Goal: Information Seeking & Learning: Check status

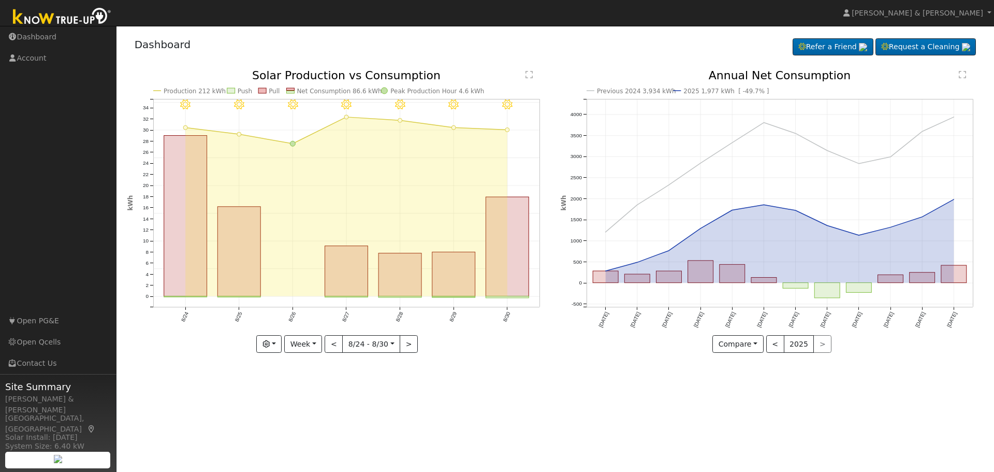
click at [294, 283] on icon "8/30 - Clear 8/29 - Clear 8/28 - Clear 8/27 - Clear 8/26 - Clear 8/25 - Clear 8…" at bounding box center [338, 211] width 423 height 283
click at [757, 345] on button "Compare" at bounding box center [738, 344] width 51 height 18
click at [738, 382] on link "Current Year" at bounding box center [753, 380] width 81 height 14
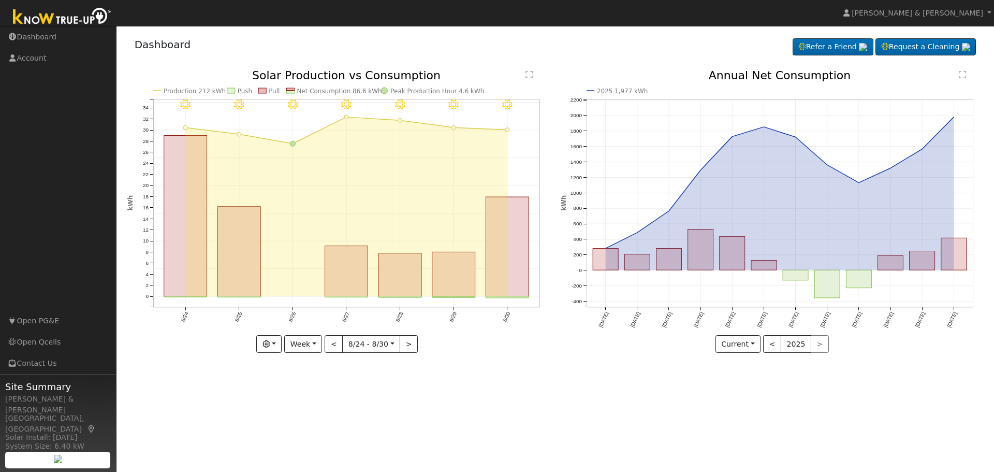
click at [495, 368] on div "User Profile First name Last name Email Email Notifications No Emails No Emails…" at bounding box center [556, 249] width 878 height 446
click at [321, 345] on button "Week" at bounding box center [303, 344] width 38 height 18
click at [312, 369] on link "Day" at bounding box center [321, 365] width 72 height 14
type input "[DATE]"
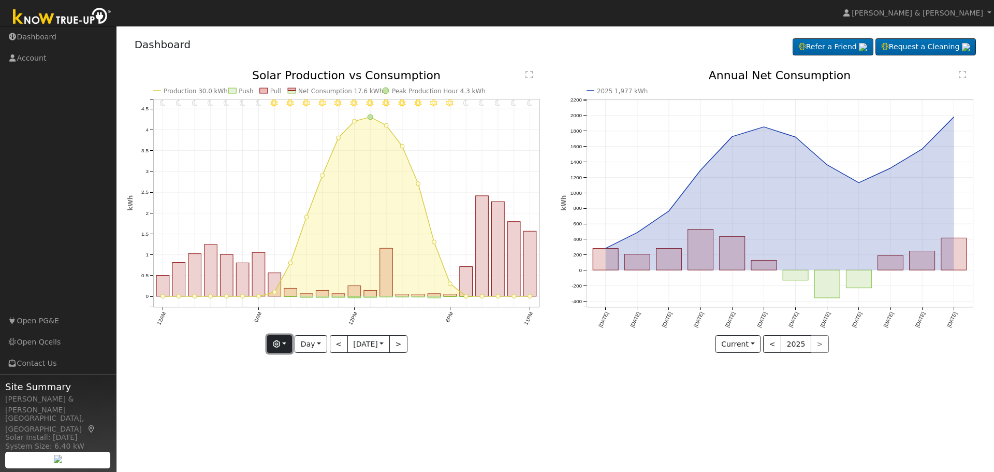
click at [289, 346] on button "button" at bounding box center [279, 344] width 25 height 18
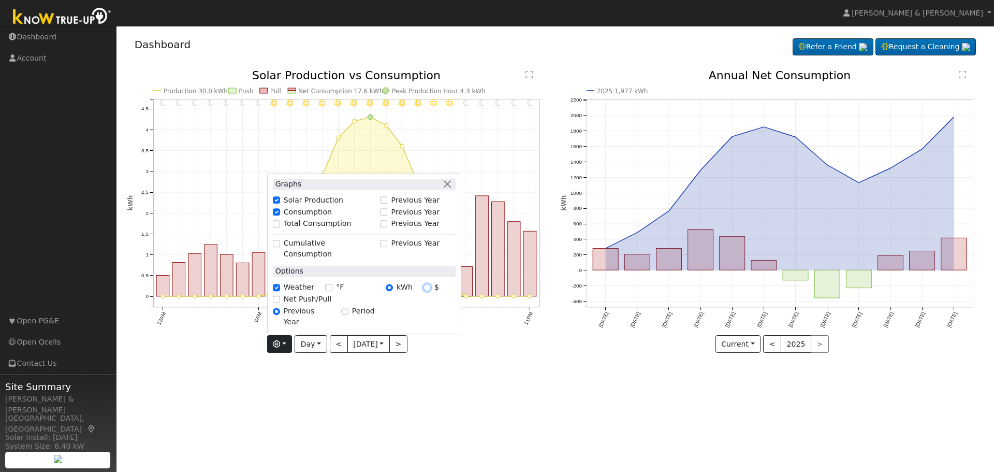
click at [427, 291] on input "$" at bounding box center [427, 287] width 7 height 7
radio input "true"
radio input "false"
click at [322, 344] on button "Day" at bounding box center [311, 344] width 32 height 18
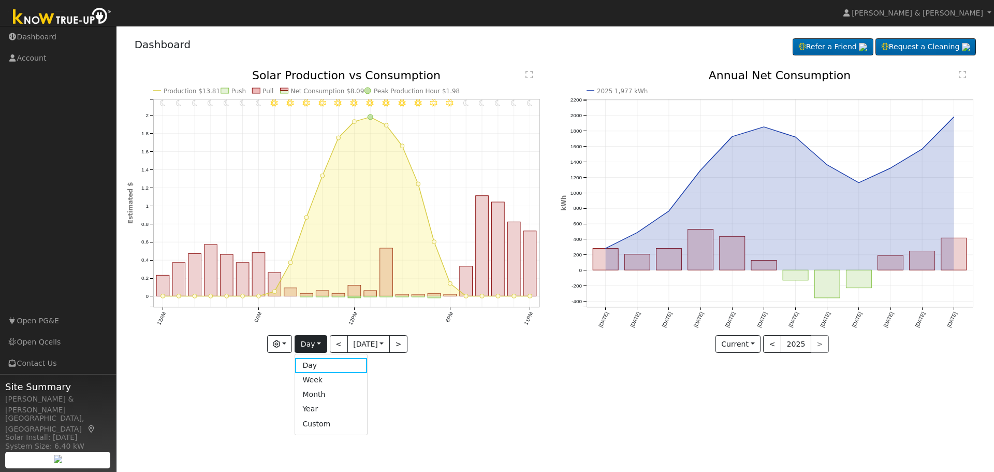
click at [318, 393] on link "Month" at bounding box center [331, 394] width 72 height 14
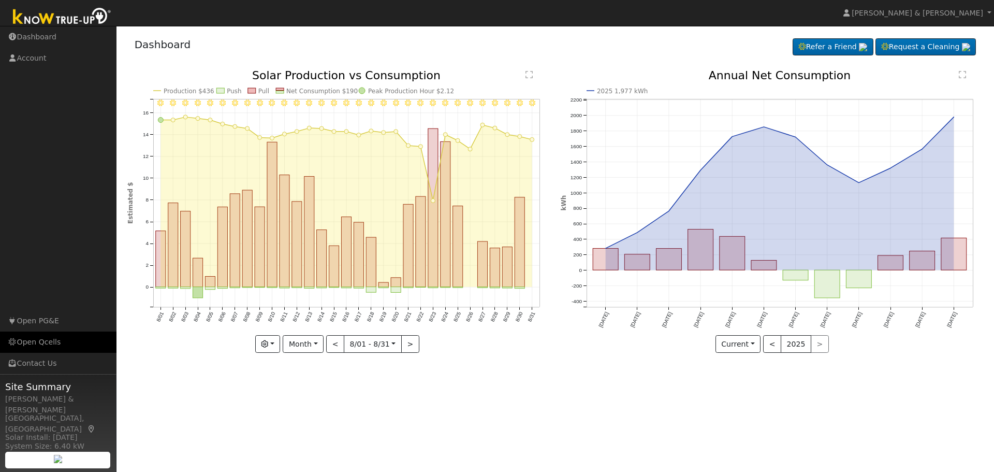
click at [38, 343] on link "Open Qcells" at bounding box center [58, 341] width 117 height 21
click at [472, 285] on icon "8/31 - Clear 8/30 - Clear 8/29 - Clear 8/28 - Clear 8/27 - Clear 8/26 - Clear 8…" at bounding box center [338, 211] width 423 height 283
click at [412, 343] on button ">" at bounding box center [410, 344] width 18 height 18
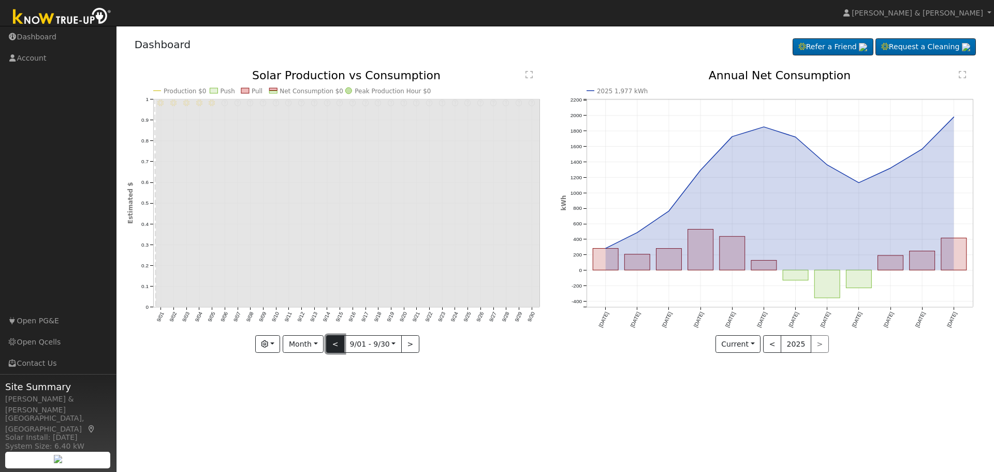
click at [332, 343] on button "<" at bounding box center [335, 344] width 18 height 18
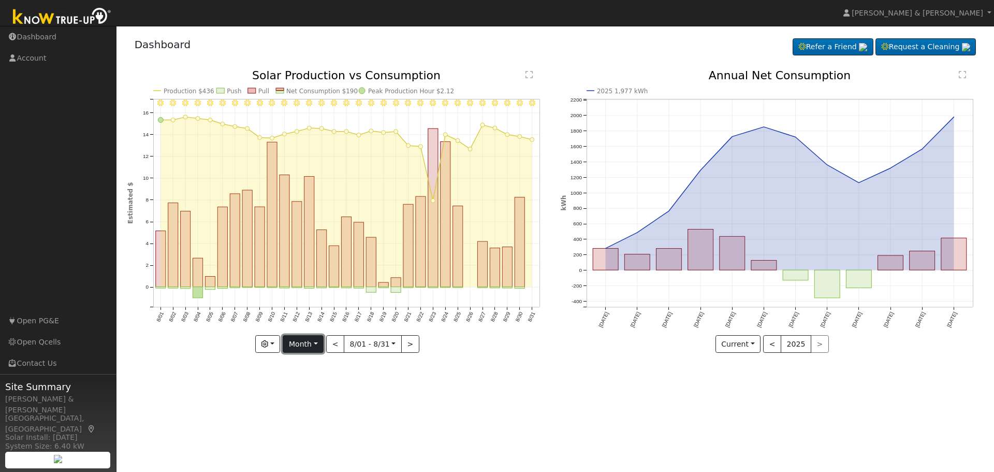
click at [315, 344] on button "Month" at bounding box center [303, 344] width 41 height 18
click at [313, 408] on link "Year" at bounding box center [319, 409] width 72 height 14
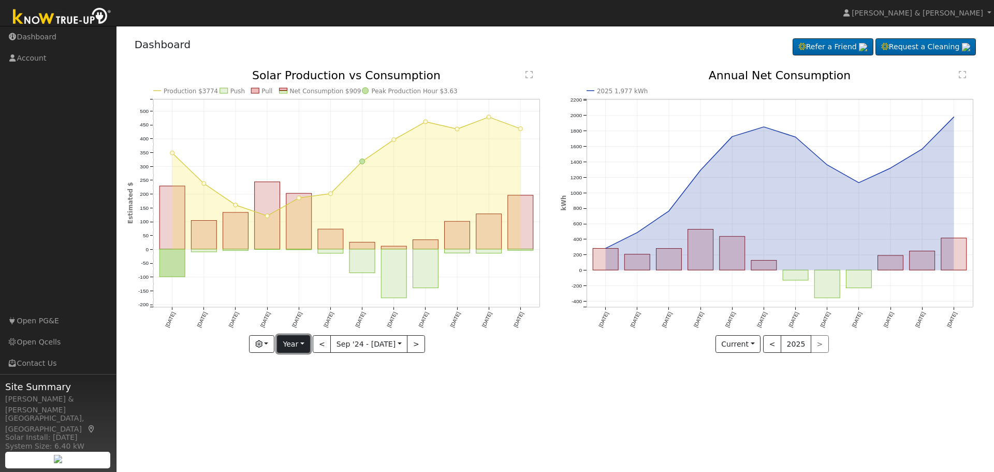
click at [306, 343] on button "Year" at bounding box center [293, 344] width 33 height 18
click at [304, 376] on link "Week" at bounding box center [314, 380] width 72 height 14
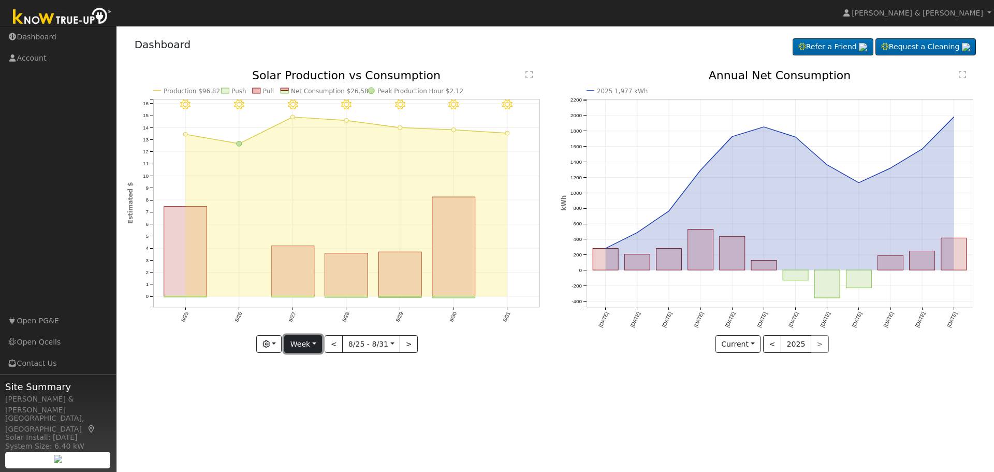
click at [307, 344] on button "Week" at bounding box center [303, 344] width 38 height 18
click at [312, 367] on link "Day" at bounding box center [321, 365] width 72 height 14
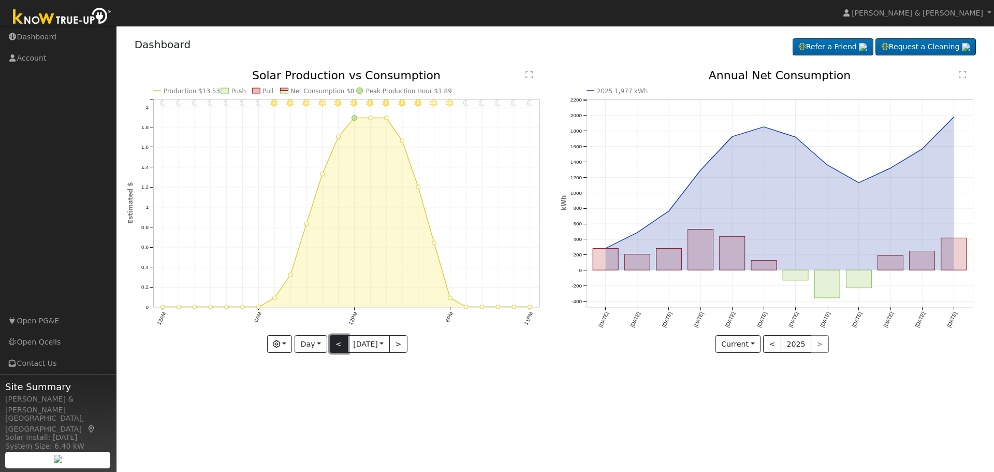
click at [336, 346] on button "<" at bounding box center [339, 344] width 18 height 18
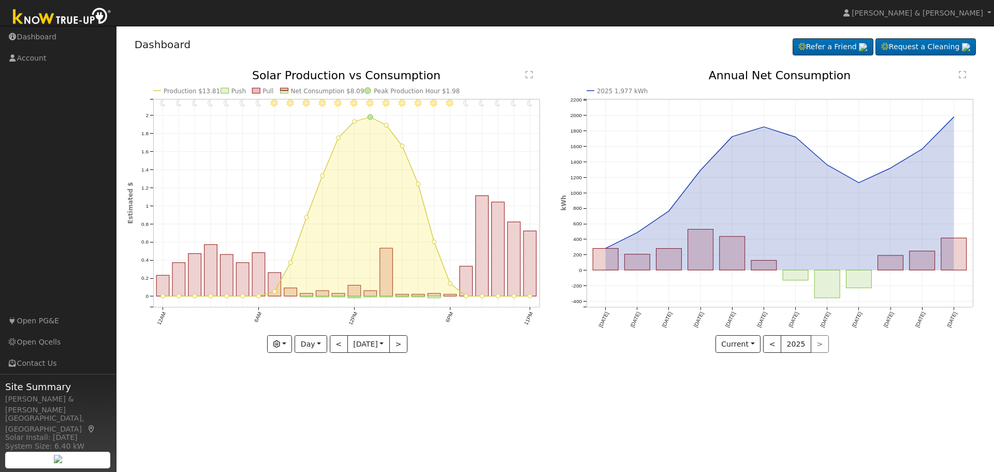
click at [336, 346] on div "11PM - Clear 10PM - Clear 9PM - Clear 8PM - Clear 7PM - Clear 6PM - Clear 5PM -…" at bounding box center [338, 211] width 423 height 283
click at [336, 346] on button "<" at bounding box center [339, 344] width 18 height 18
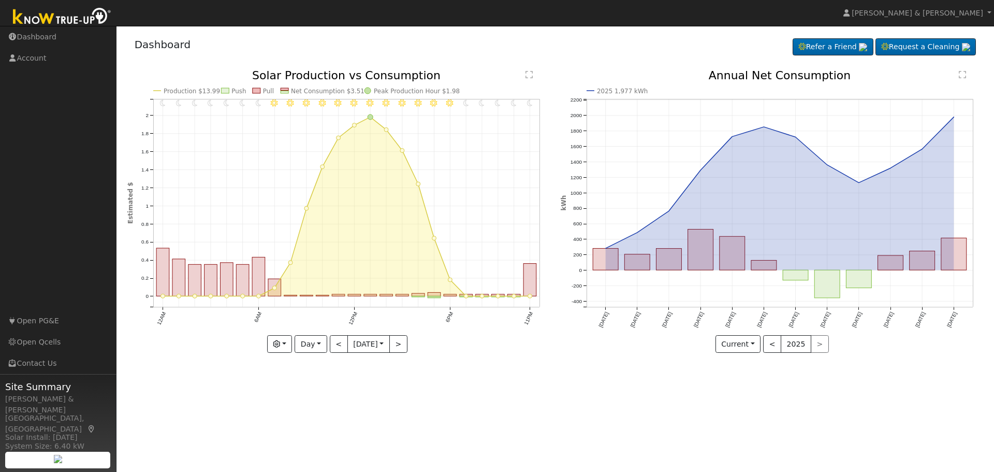
click at [336, 346] on div "11PM - Clear 10PM - Clear 9PM - Clear 8PM - Clear 7PM - Clear 6PM - Clear 5PM -…" at bounding box center [338, 211] width 423 height 283
click at [336, 346] on button "<" at bounding box center [339, 344] width 18 height 18
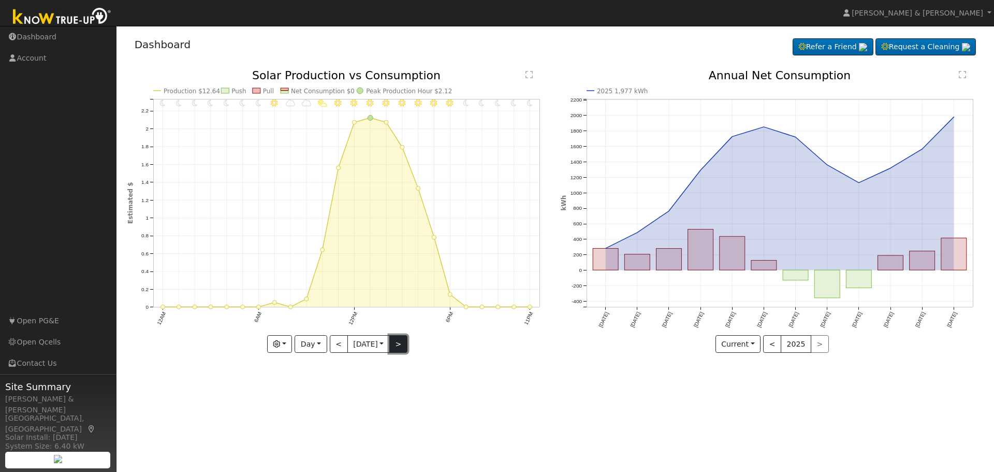
click at [403, 342] on button ">" at bounding box center [398, 344] width 18 height 18
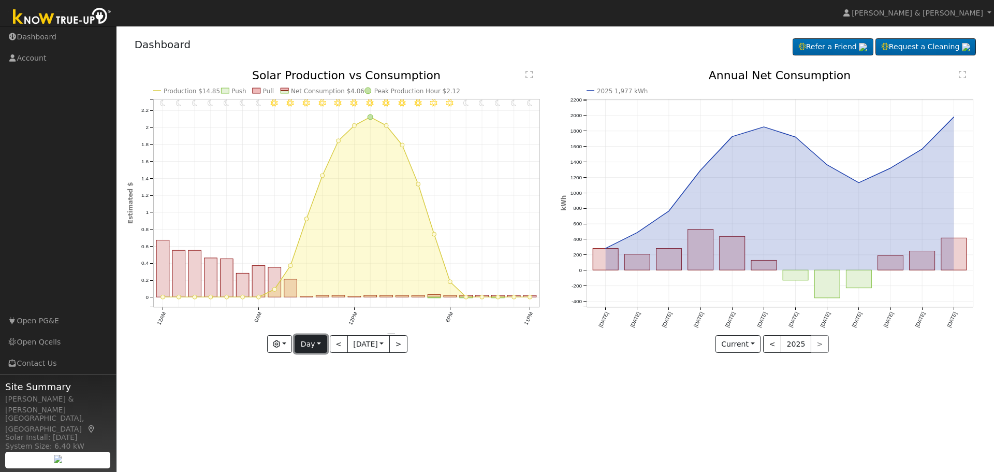
click at [317, 345] on button "Day" at bounding box center [311, 344] width 32 height 18
click at [321, 380] on link "Week" at bounding box center [331, 380] width 72 height 14
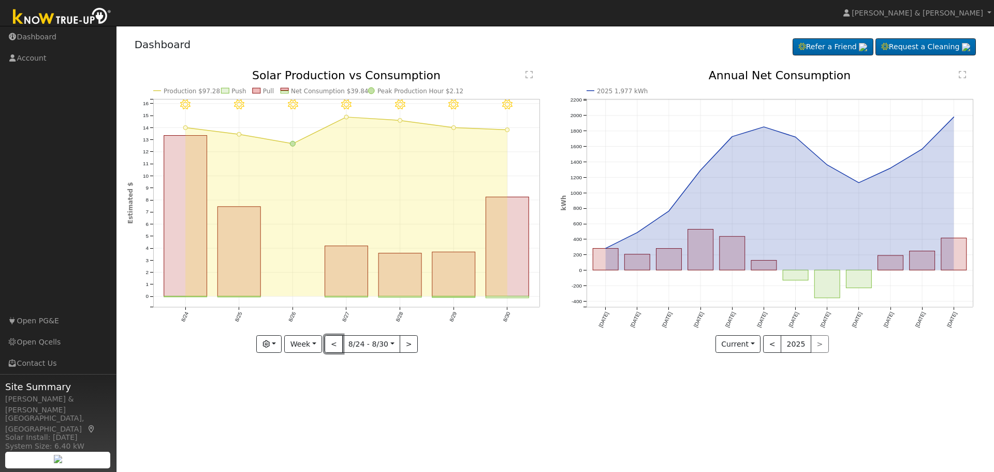
click at [335, 345] on button "<" at bounding box center [334, 344] width 18 height 18
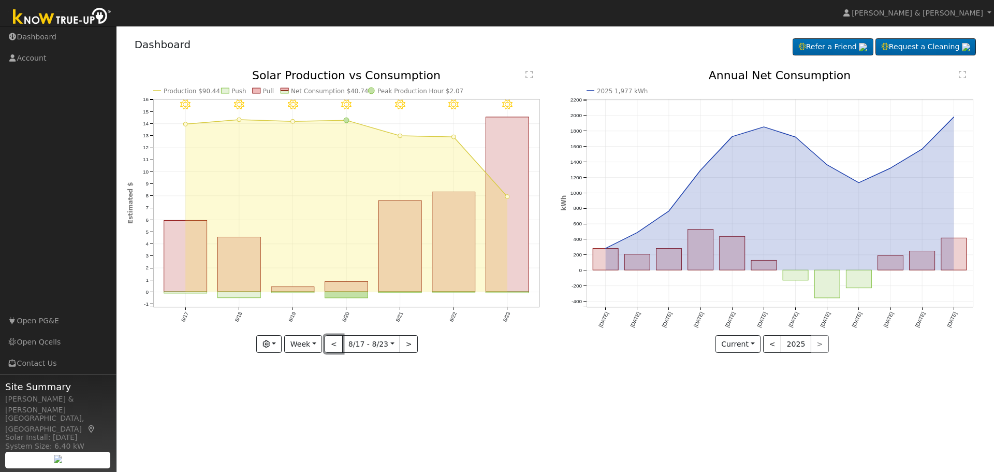
click at [335, 345] on button "<" at bounding box center [334, 344] width 18 height 18
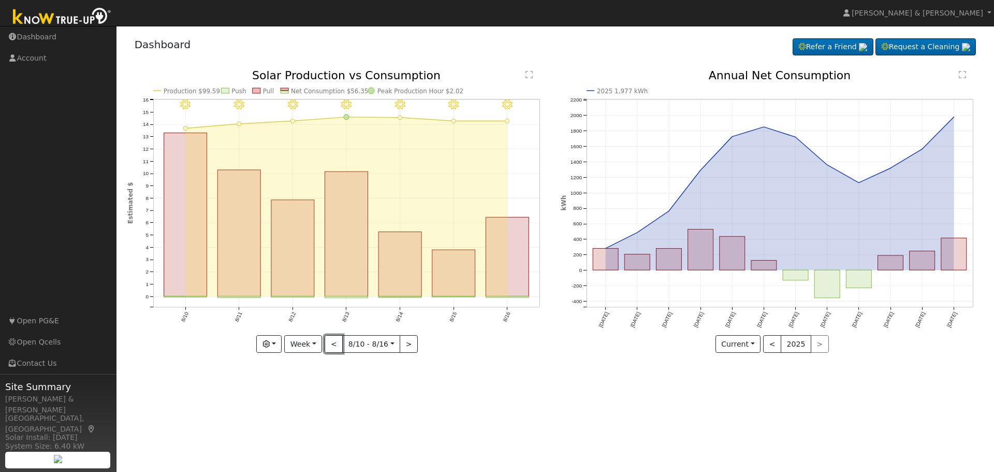
click at [335, 345] on button "<" at bounding box center [334, 344] width 18 height 18
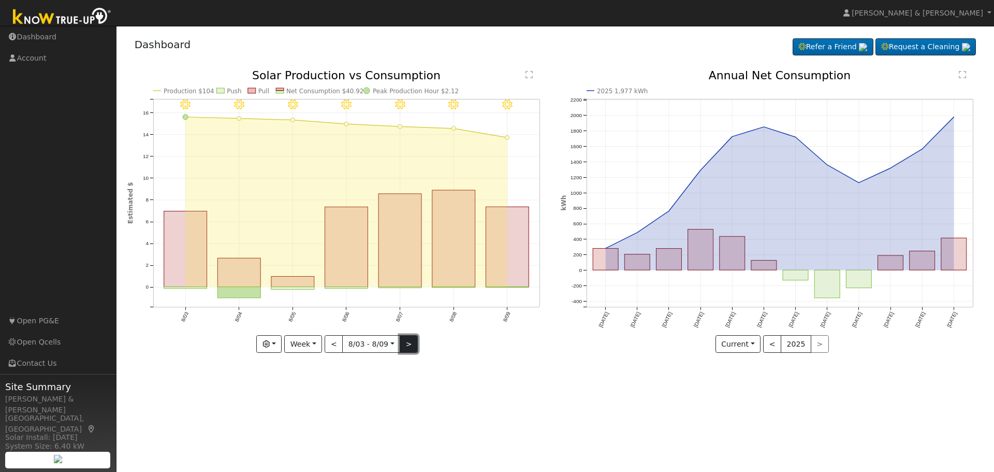
click at [407, 343] on button ">" at bounding box center [409, 344] width 18 height 18
type input "[DATE]"
